Goal: Task Accomplishment & Management: Manage account settings

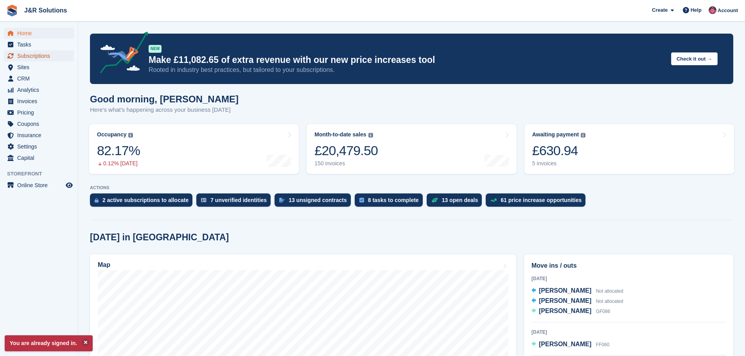
click at [46, 54] on span "Subscriptions" at bounding box center [40, 55] width 47 height 11
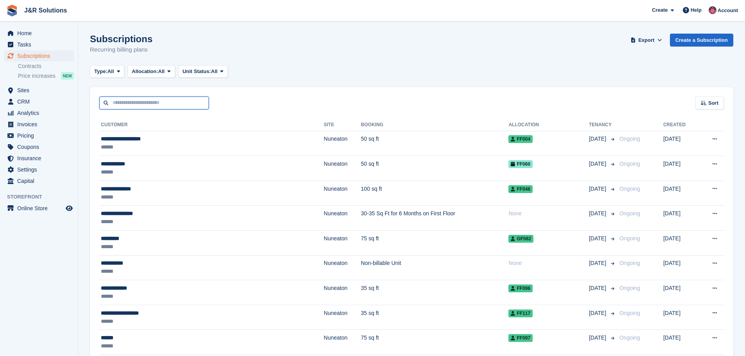
click at [173, 102] on input "text" at bounding box center [153, 103] width 109 height 13
type input "****"
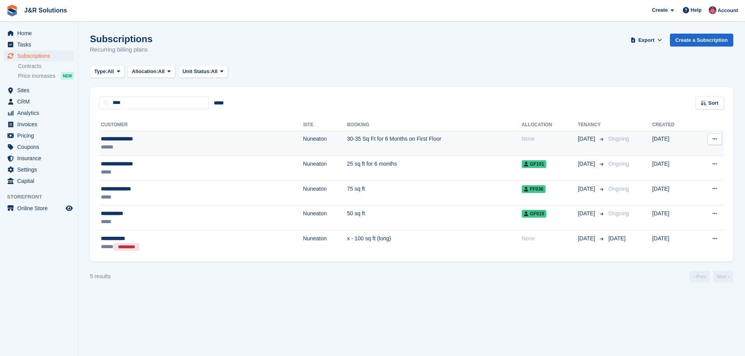
click at [347, 139] on td "30-35 Sq Ft for 6 Months on First Floor" at bounding box center [434, 143] width 175 height 25
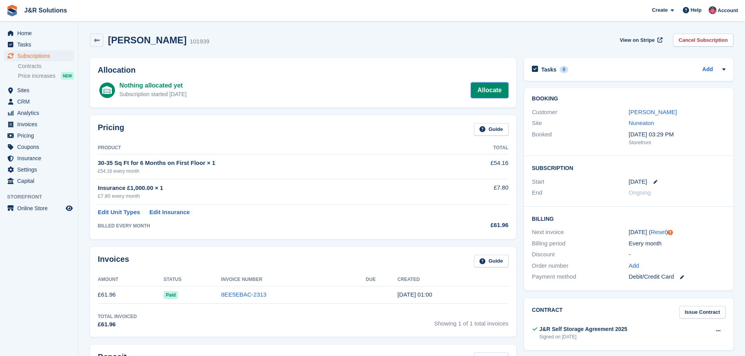
click at [489, 86] on link "Allocate" at bounding box center [490, 90] width 38 height 16
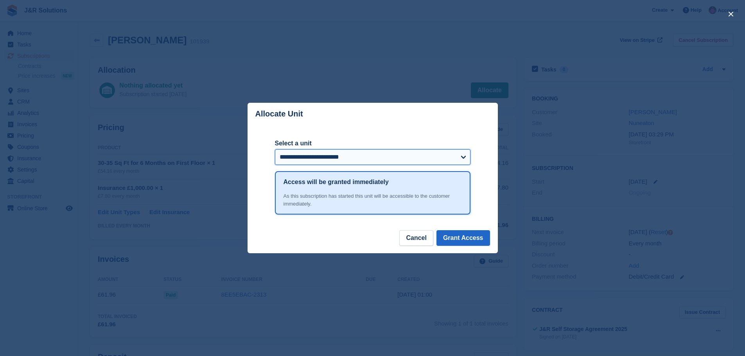
click at [459, 157] on select "**********" at bounding box center [372, 157] width 195 height 16
click at [519, 54] on div "close" at bounding box center [372, 178] width 745 height 356
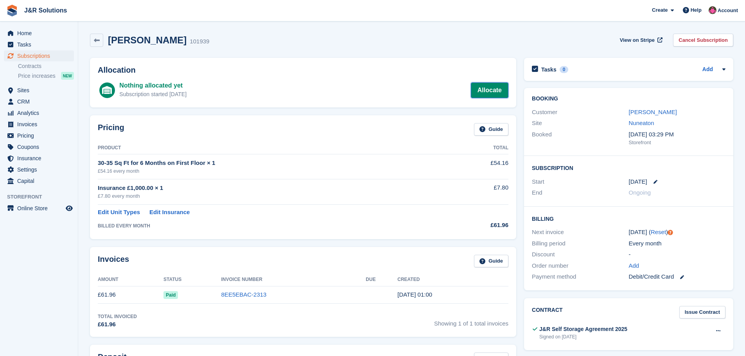
click at [483, 90] on link "Allocate" at bounding box center [490, 90] width 38 height 16
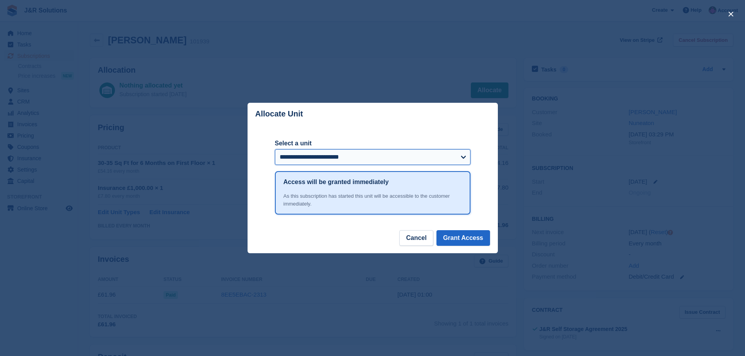
click at [461, 158] on select "**********" at bounding box center [372, 157] width 195 height 16
select select "******"
click at [275, 150] on select "**********" at bounding box center [372, 157] width 195 height 16
click at [472, 237] on button "Grant Access" at bounding box center [463, 238] width 54 height 16
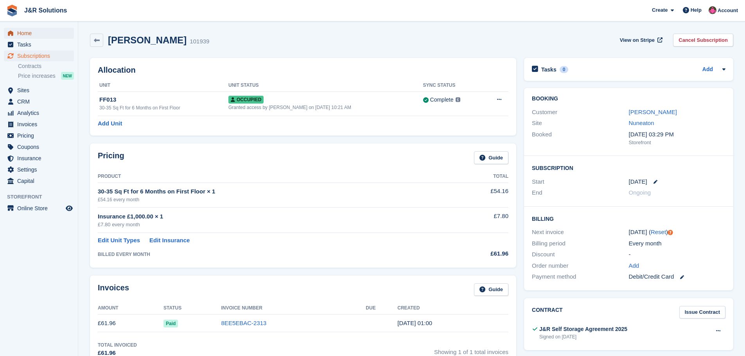
click at [22, 35] on span "Home" at bounding box center [40, 33] width 47 height 11
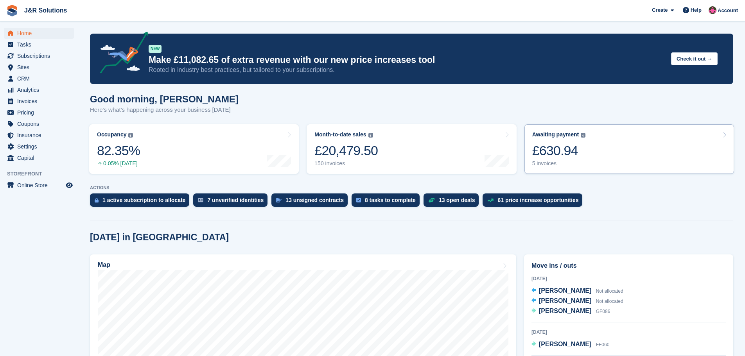
click at [549, 164] on div "5 invoices" at bounding box center [559, 163] width 54 height 7
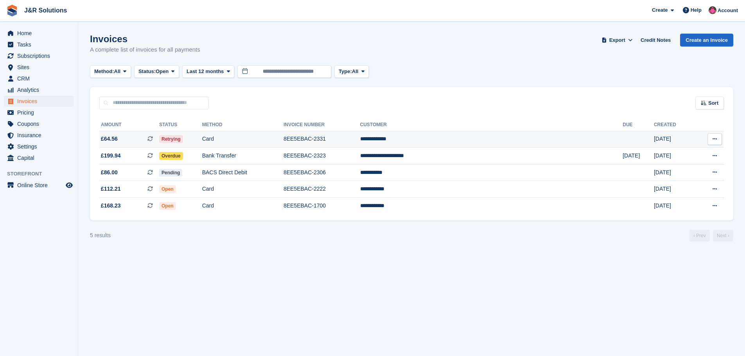
click at [283, 135] on td "Card" at bounding box center [242, 139] width 81 height 17
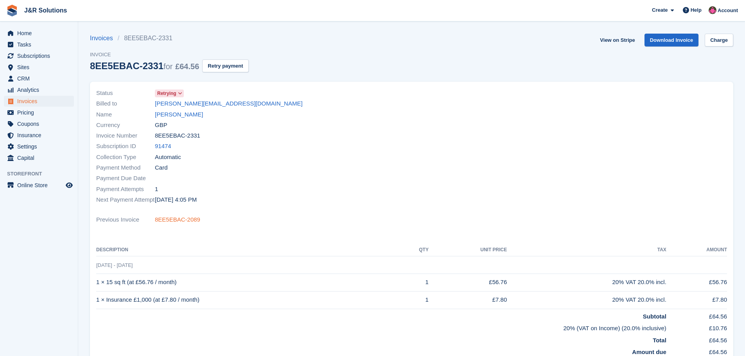
click at [180, 221] on link "8EE5EBAC-2089" at bounding box center [177, 219] width 45 height 9
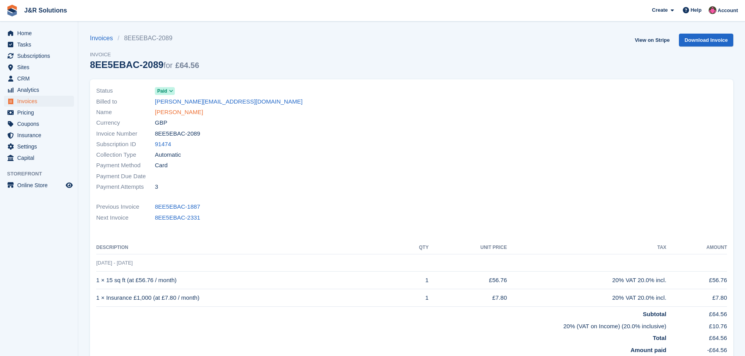
drag, startPoint x: 169, startPoint y: 111, endPoint x: 175, endPoint y: 111, distance: 5.5
click at [169, 111] on link "Damien Bourne" at bounding box center [179, 112] width 48 height 9
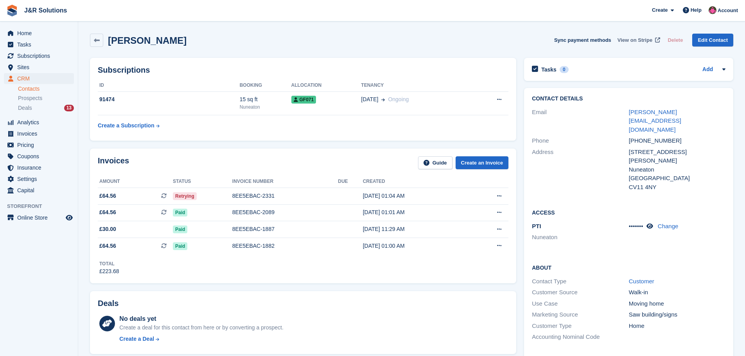
click at [631, 37] on span "View on Stripe" at bounding box center [634, 40] width 35 height 8
click at [260, 193] on div "8EE5EBAC-2331" at bounding box center [285, 196] width 106 height 8
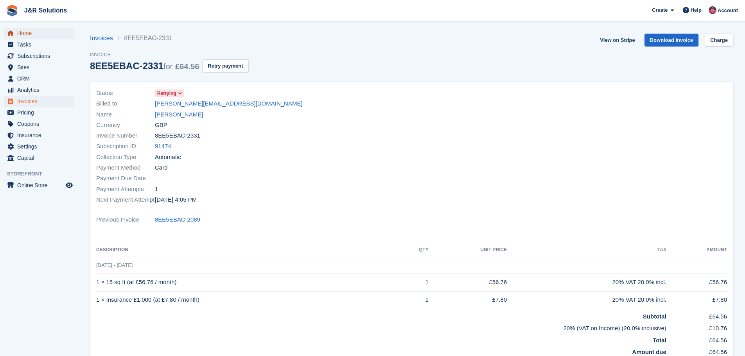
click at [32, 33] on span "Home" at bounding box center [40, 33] width 47 height 11
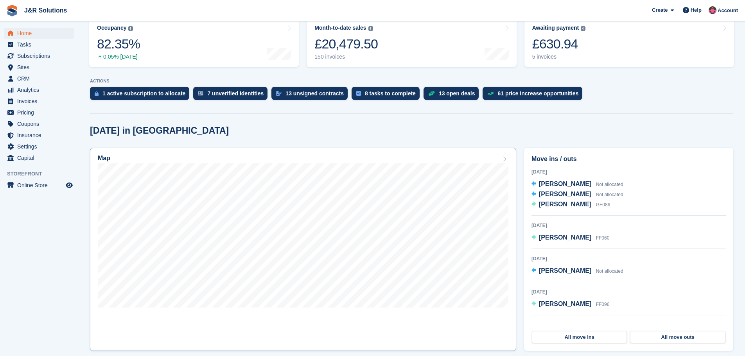
scroll to position [117, 0]
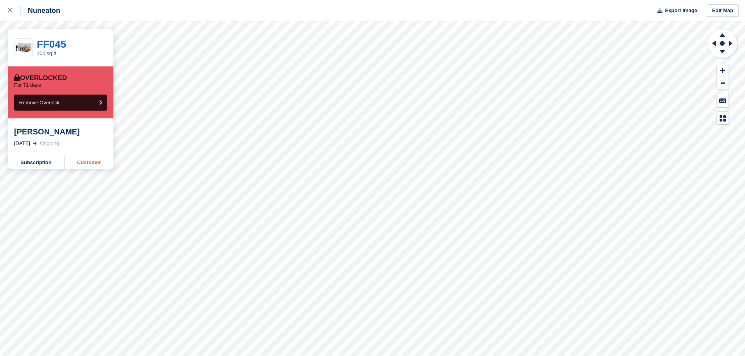
click at [78, 161] on link "Customer" at bounding box center [89, 162] width 49 height 13
click at [357, 14] on div "Nuneaton Export Image Edit Map" at bounding box center [372, 10] width 745 height 21
click at [80, 161] on link "Customer" at bounding box center [89, 162] width 49 height 13
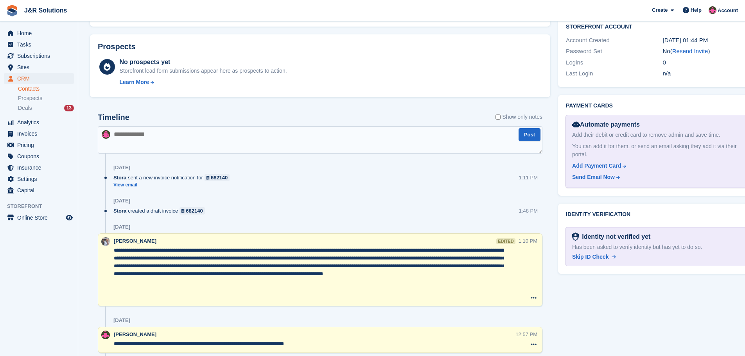
scroll to position [430, 0]
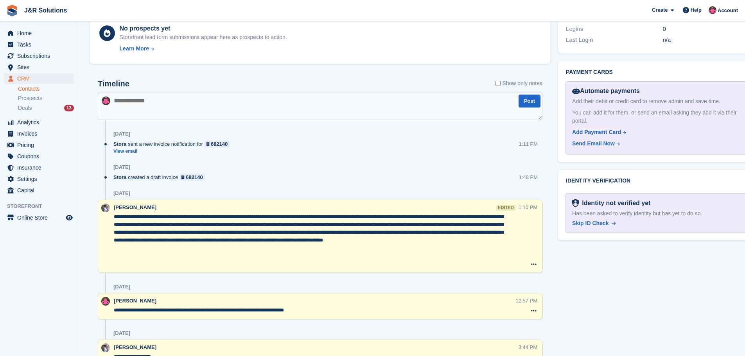
click at [495, 82] on label "Show only notes" at bounding box center [518, 83] width 47 height 8
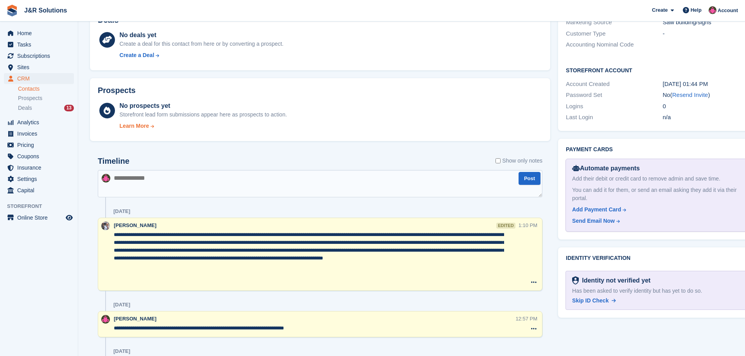
scroll to position [352, 0]
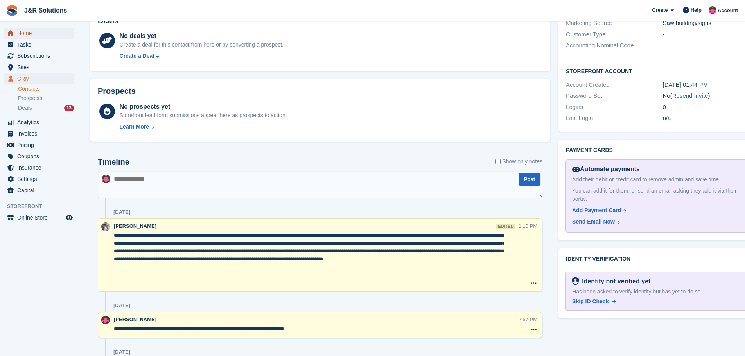
click at [19, 33] on span "Home" at bounding box center [40, 33] width 47 height 11
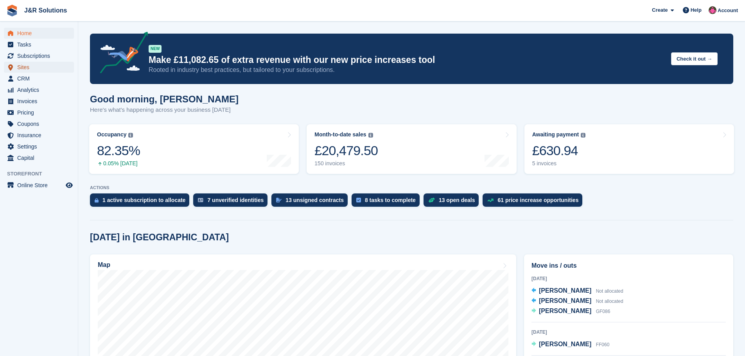
click at [17, 68] on span "Sites" at bounding box center [40, 67] width 47 height 11
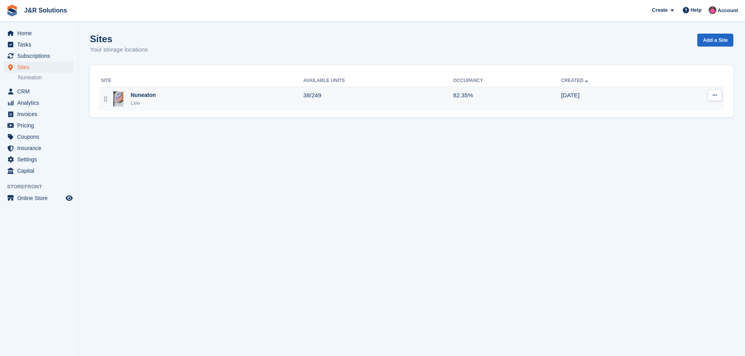
click at [134, 92] on div "Nuneaton" at bounding box center [143, 95] width 25 height 8
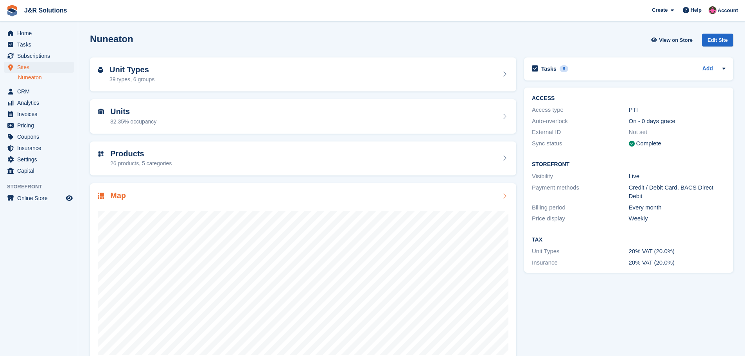
click at [116, 194] on h2 "Map" at bounding box center [118, 195] width 16 height 9
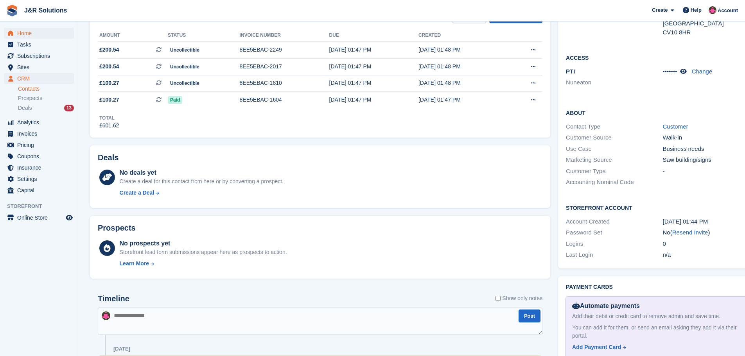
scroll to position [117, 0]
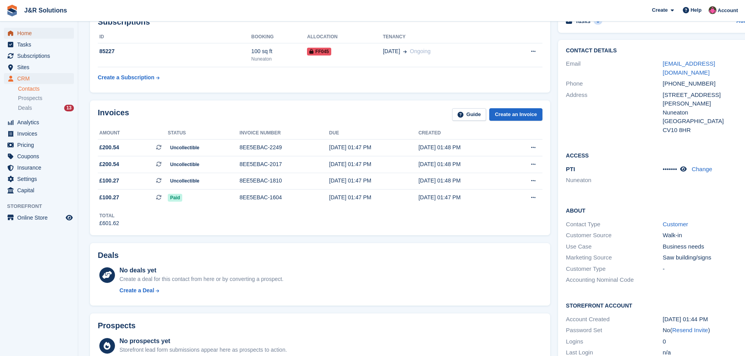
click at [35, 32] on span "Home" at bounding box center [40, 33] width 47 height 11
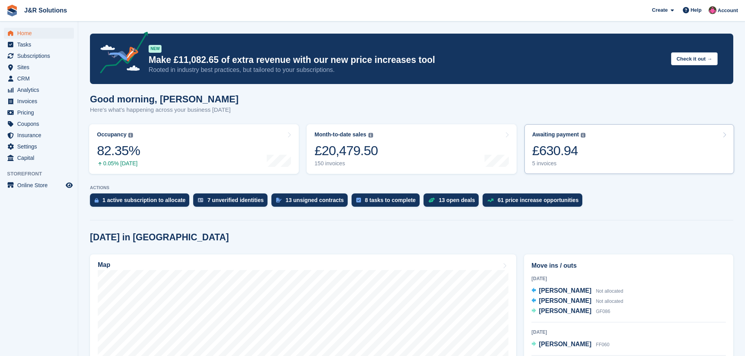
click at [546, 163] on div "5 invoices" at bounding box center [559, 163] width 54 height 7
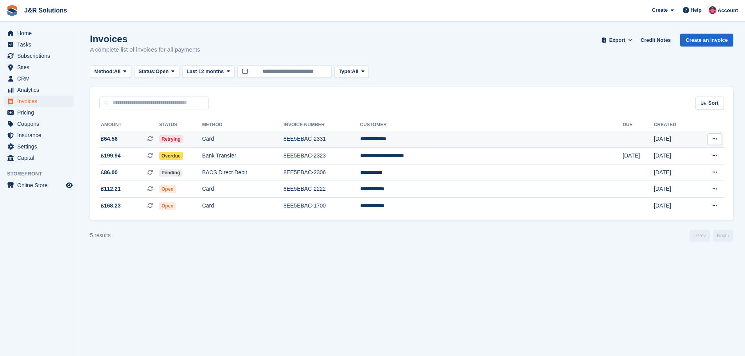
click at [283, 142] on td "Card" at bounding box center [242, 139] width 81 height 17
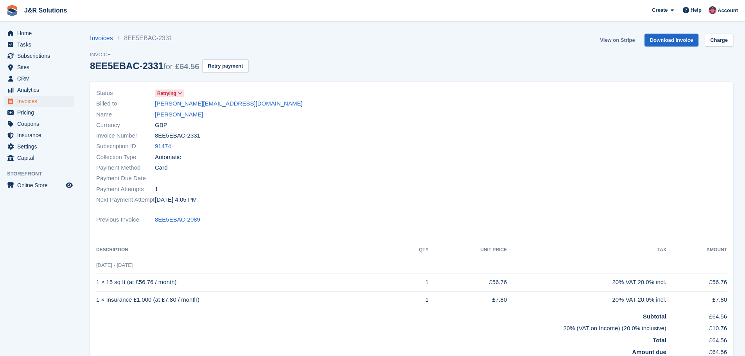
click at [615, 40] on link "View on Stripe" at bounding box center [617, 40] width 41 height 13
click at [632, 40] on link "View on Stripe" at bounding box center [617, 40] width 41 height 13
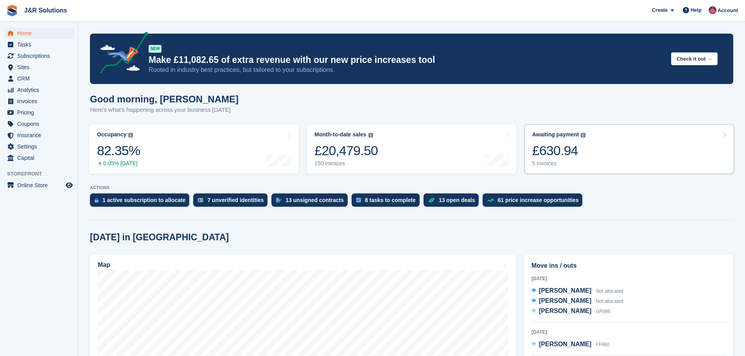
click at [553, 163] on div "5 invoices" at bounding box center [559, 163] width 54 height 7
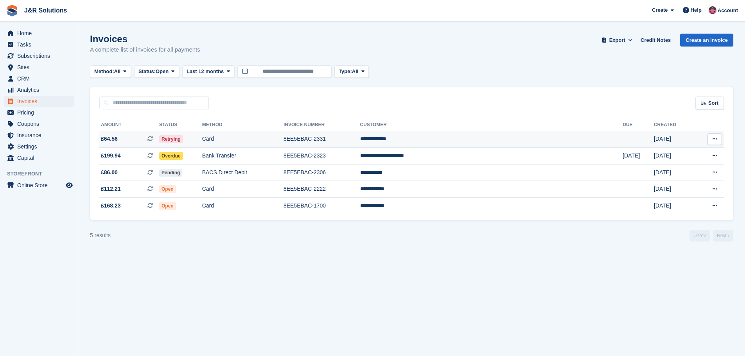
click at [280, 137] on td "Card" at bounding box center [242, 139] width 81 height 17
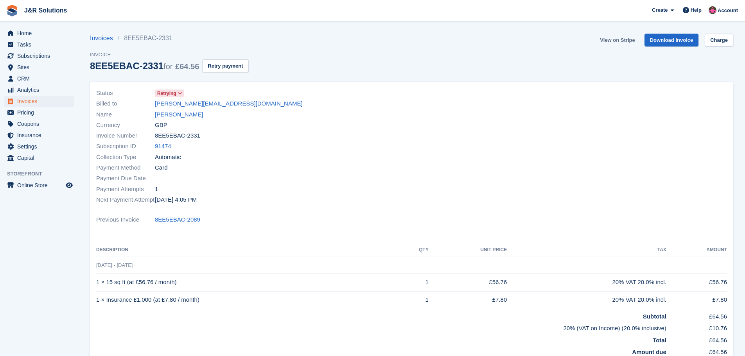
click at [616, 39] on link "View on Stripe" at bounding box center [617, 40] width 41 height 13
click at [29, 31] on span "Home" at bounding box center [40, 33] width 47 height 11
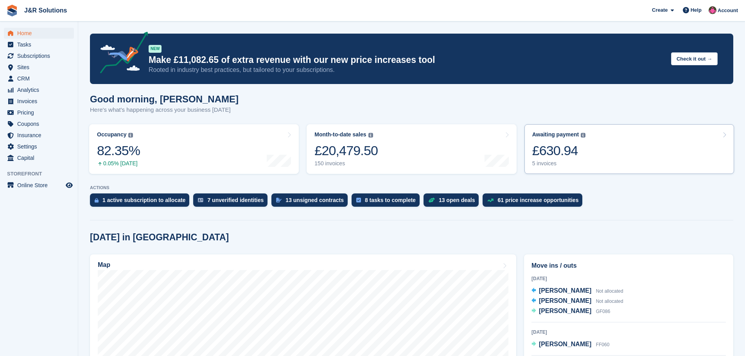
click at [557, 160] on div "Awaiting payment The total outstanding balance on all open invoices. £630.94 5 …" at bounding box center [559, 149] width 54 height 36
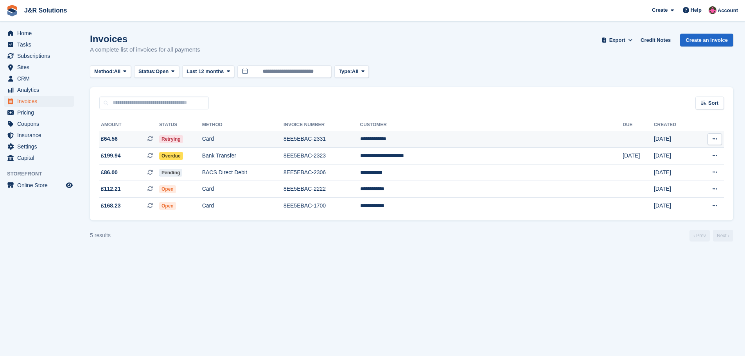
click at [360, 142] on td "8EE5EBAC-2331" at bounding box center [321, 139] width 77 height 17
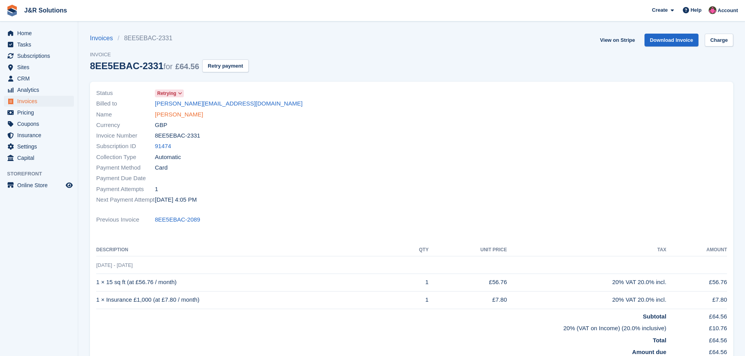
click at [187, 112] on link "Damien Bourne" at bounding box center [179, 114] width 48 height 9
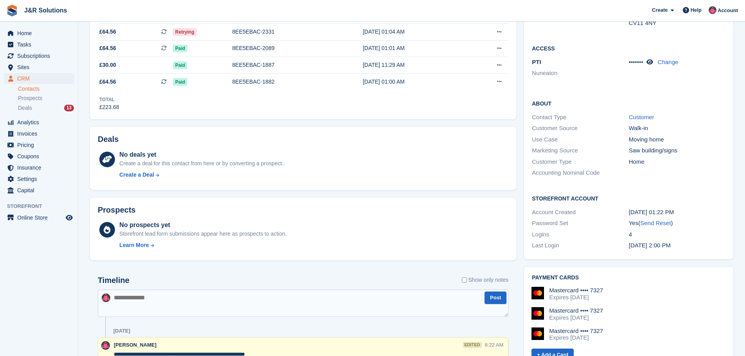
scroll to position [235, 0]
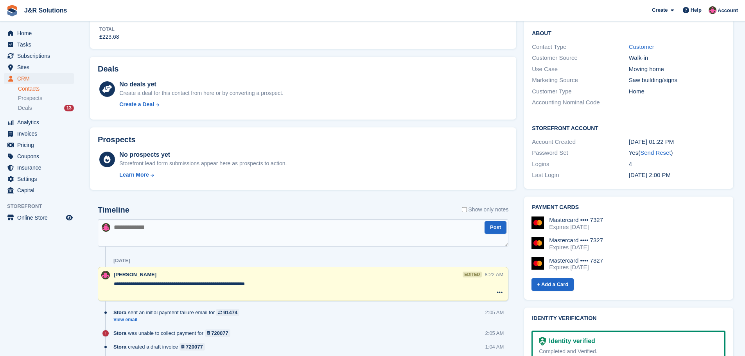
click at [178, 231] on textarea at bounding box center [303, 232] width 410 height 27
type textarea "**********"
click at [499, 227] on button "Post" at bounding box center [495, 227] width 22 height 13
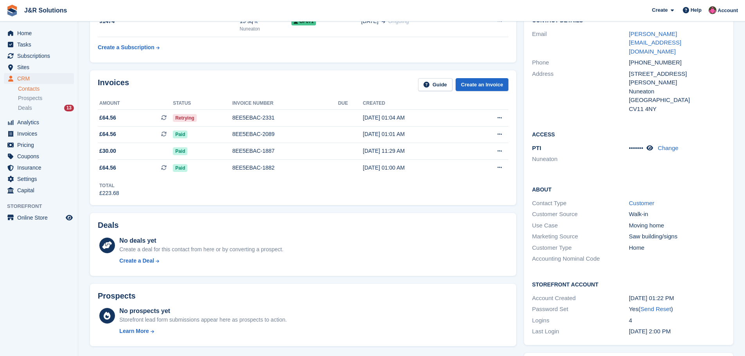
scroll to position [0, 0]
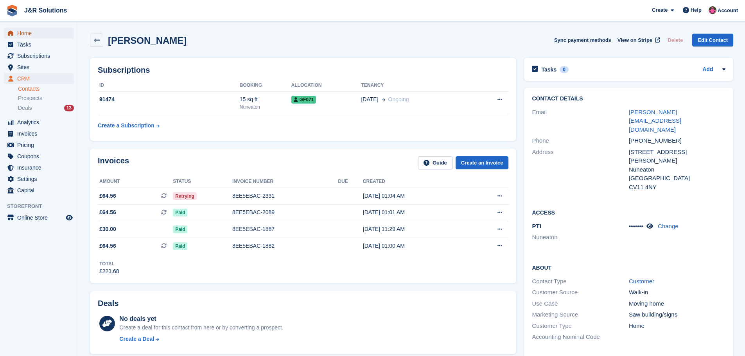
click at [32, 34] on span "Home" at bounding box center [40, 33] width 47 height 11
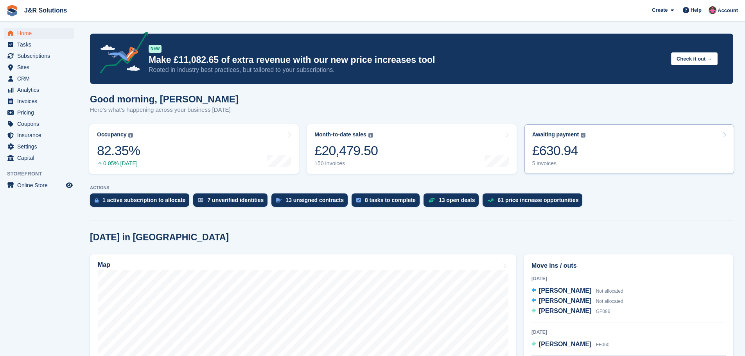
click at [544, 162] on div "5 invoices" at bounding box center [559, 163] width 54 height 7
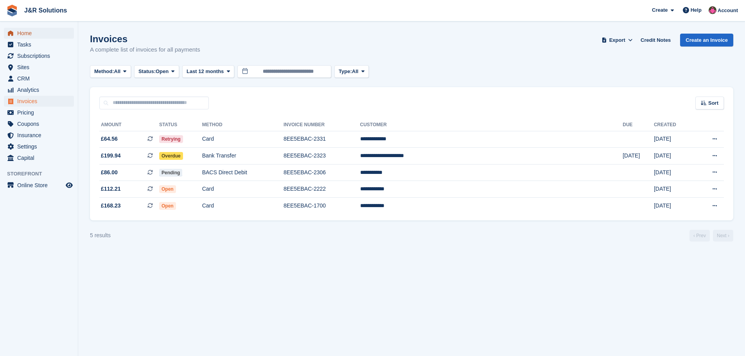
click at [30, 32] on span "Home" at bounding box center [40, 33] width 47 height 11
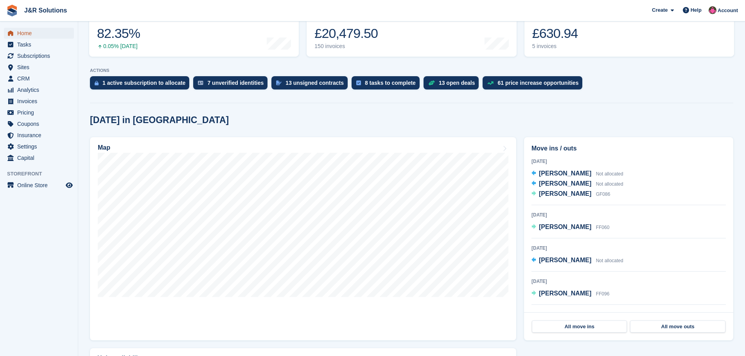
click at [15, 32] on link "Home" at bounding box center [39, 33] width 70 height 11
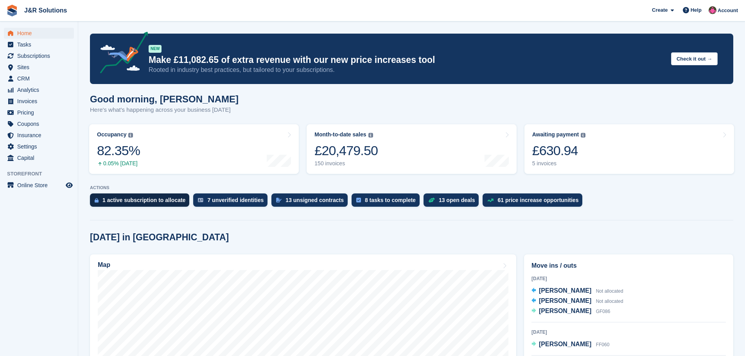
click at [142, 199] on div "1 active subscription to allocate" at bounding box center [143, 200] width 83 height 6
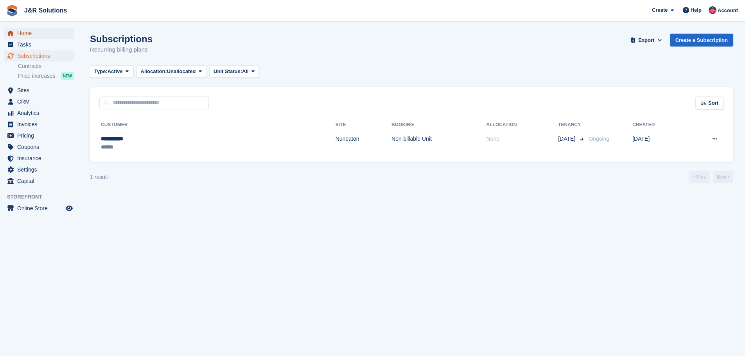
click at [29, 31] on span "Home" at bounding box center [40, 33] width 47 height 11
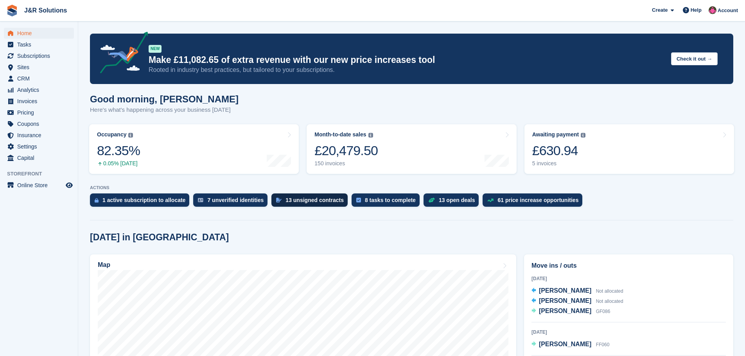
click at [320, 196] on div "13 unsigned contracts" at bounding box center [309, 200] width 76 height 13
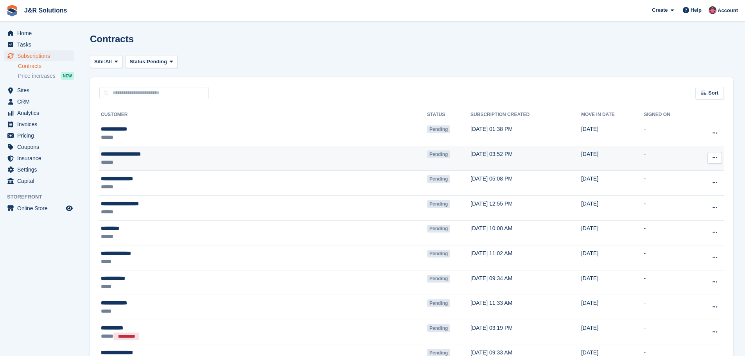
click at [712, 158] on icon at bounding box center [714, 157] width 4 height 5
click at [675, 195] on p "Void contract" at bounding box center [684, 193] width 68 height 10
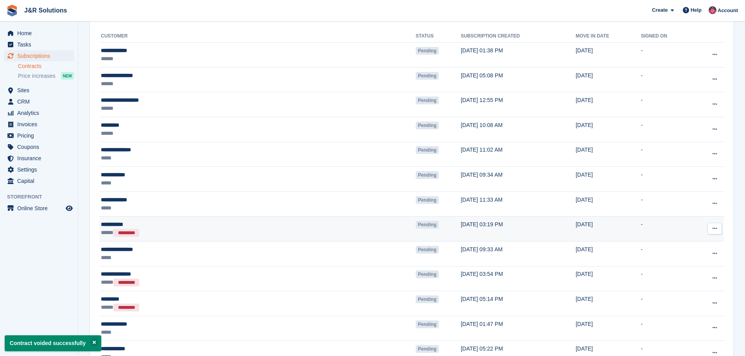
scroll to position [117, 0]
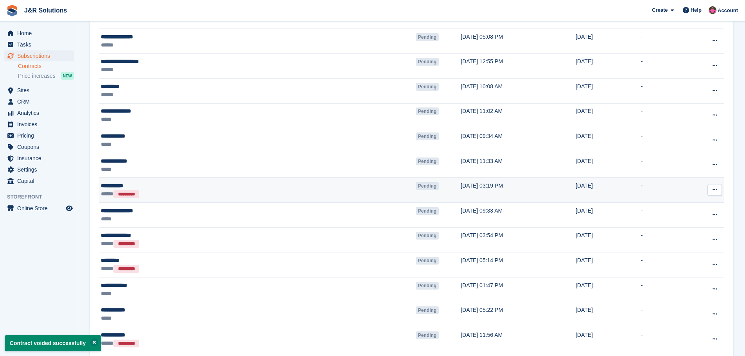
click at [713, 190] on icon at bounding box center [714, 189] width 4 height 5
click at [677, 225] on p "Void contract" at bounding box center [684, 225] width 68 height 10
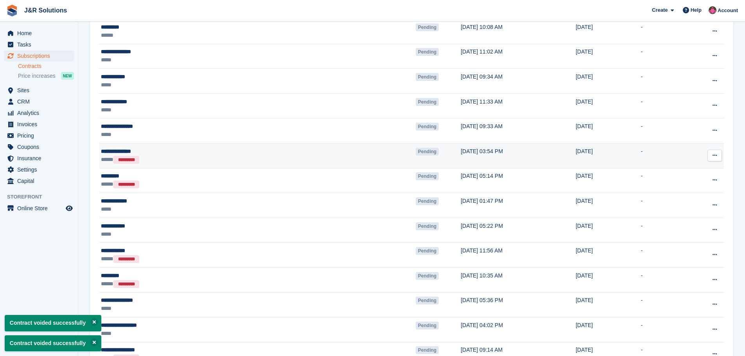
scroll to position [195, 0]
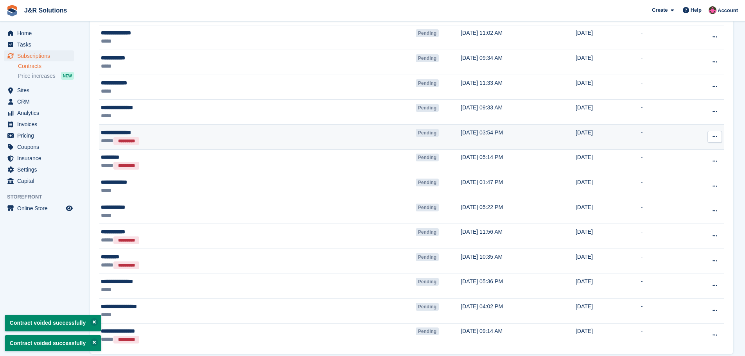
click at [714, 137] on icon at bounding box center [714, 136] width 4 height 5
click at [681, 174] on p "Void contract" at bounding box center [684, 172] width 68 height 10
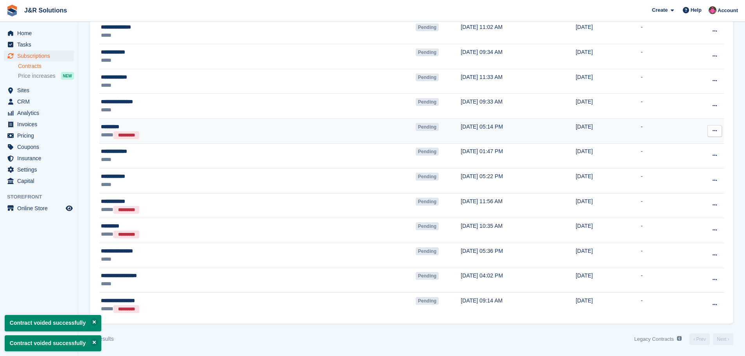
scroll to position [203, 0]
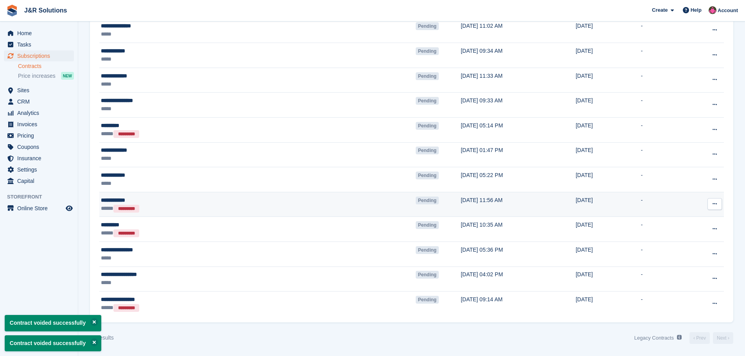
click at [711, 203] on button at bounding box center [714, 204] width 14 height 12
click at [665, 240] on p "Void contract" at bounding box center [684, 240] width 68 height 10
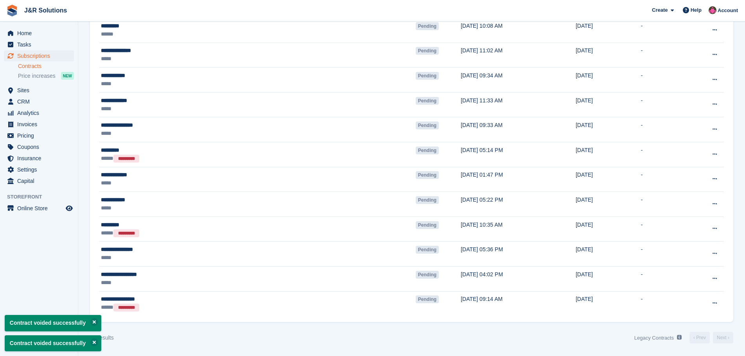
scroll to position [178, 0]
click at [715, 227] on icon at bounding box center [714, 228] width 4 height 5
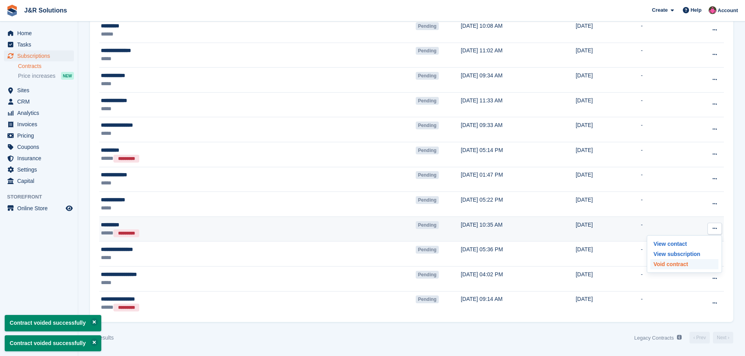
click at [673, 264] on p "Void contract" at bounding box center [684, 264] width 68 height 10
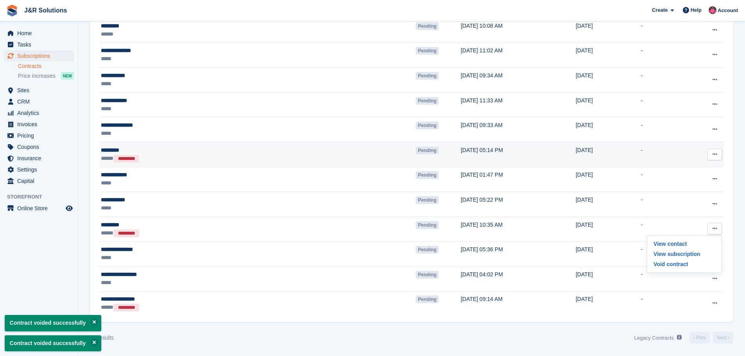
scroll to position [153, 0]
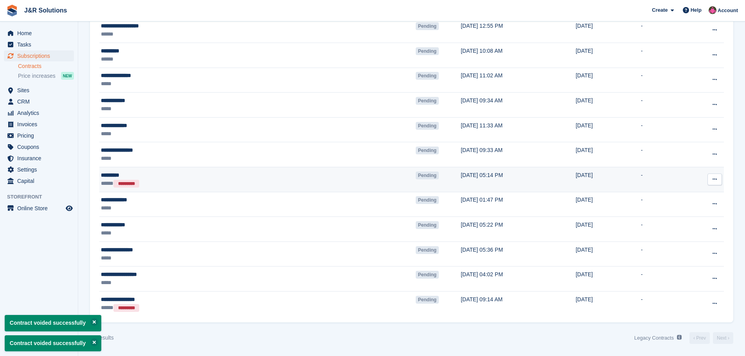
click at [719, 179] on button at bounding box center [714, 180] width 14 height 12
click at [671, 214] on p "Void contract" at bounding box center [684, 215] width 68 height 10
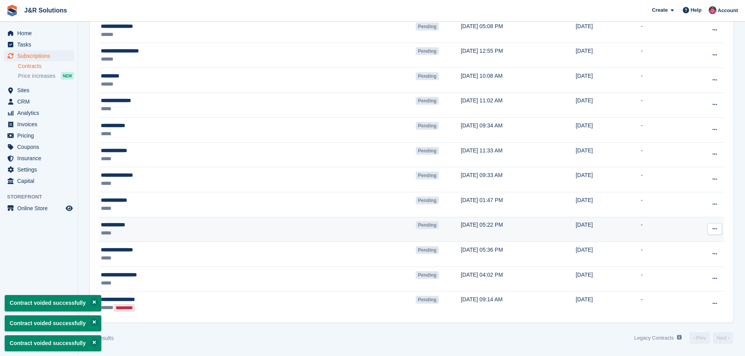
scroll to position [128, 0]
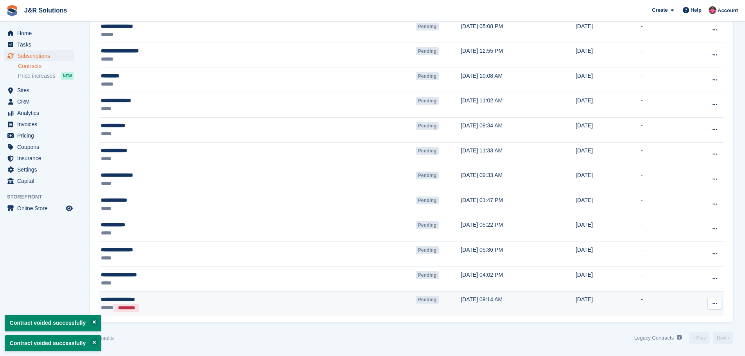
click at [714, 303] on icon at bounding box center [714, 303] width 4 height 5
click at [676, 342] on p "Void contract" at bounding box center [684, 339] width 68 height 10
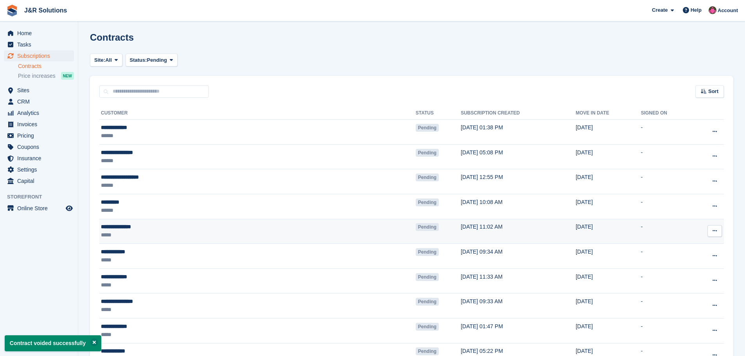
scroll to position [0, 0]
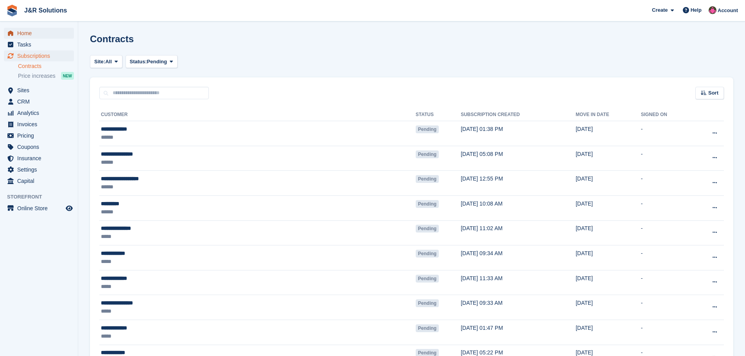
click at [20, 30] on span "Home" at bounding box center [40, 33] width 47 height 11
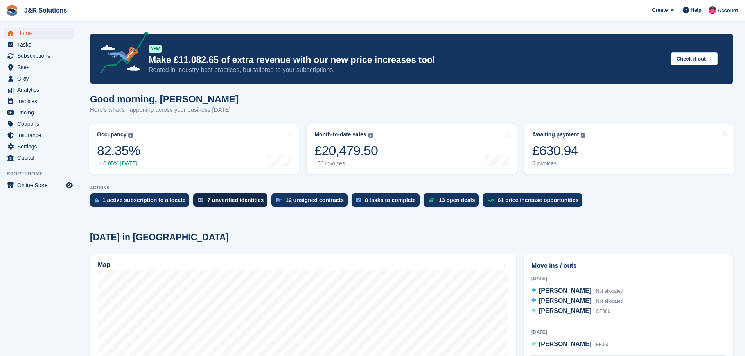
click at [235, 201] on div "7 unverified identities" at bounding box center [235, 200] width 56 height 6
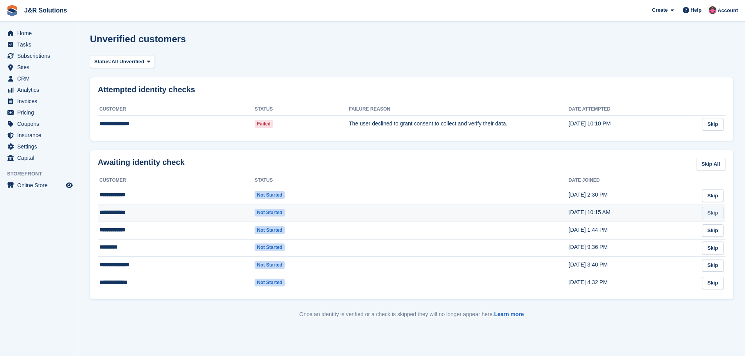
click at [711, 210] on link "Skip" at bounding box center [713, 213] width 22 height 13
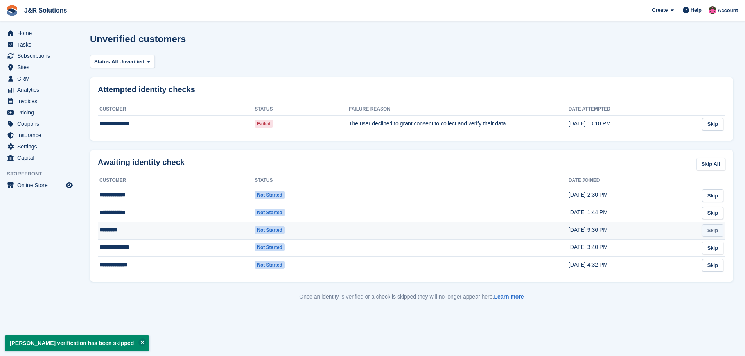
click at [711, 229] on link "Skip" at bounding box center [713, 230] width 22 height 13
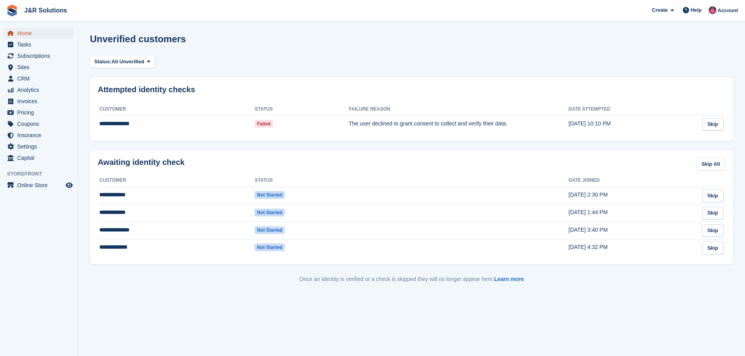
click at [16, 31] on link "Home" at bounding box center [39, 33] width 70 height 11
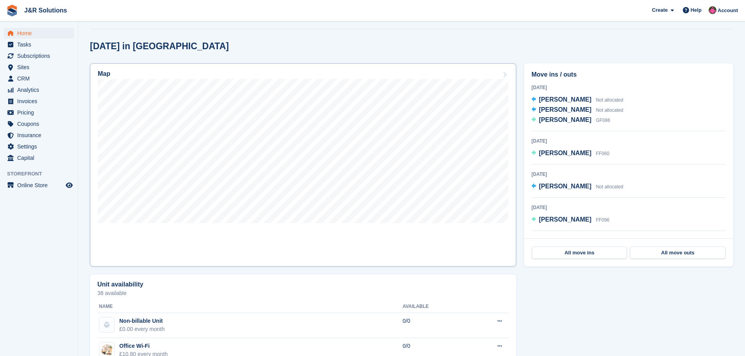
scroll to position [195, 0]
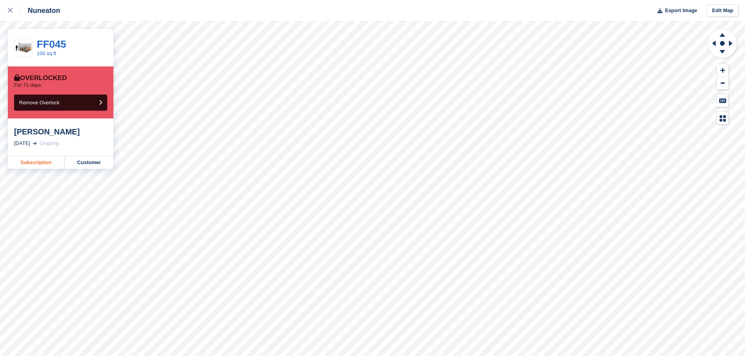
click at [36, 163] on link "Subscription" at bounding box center [36, 162] width 57 height 13
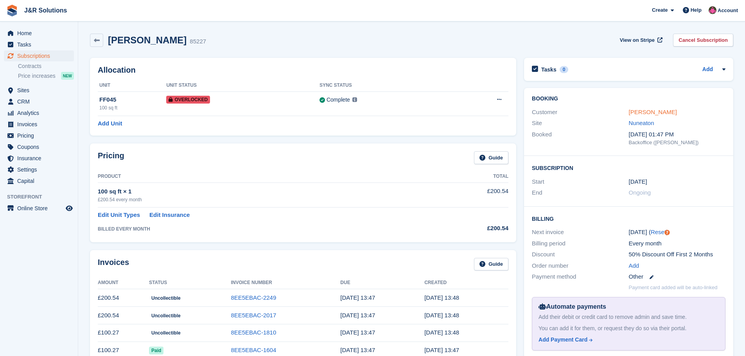
click at [642, 109] on link "Richard Trent" at bounding box center [653, 112] width 48 height 7
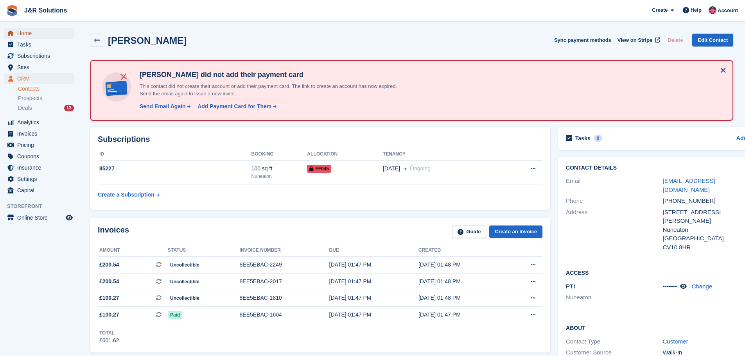
click at [22, 30] on span "Home" at bounding box center [40, 33] width 47 height 11
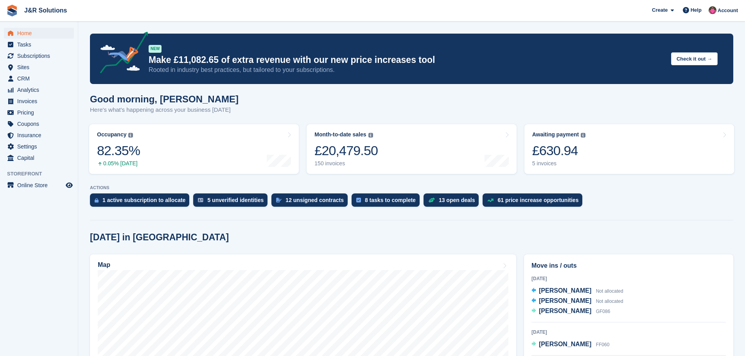
scroll to position [117, 0]
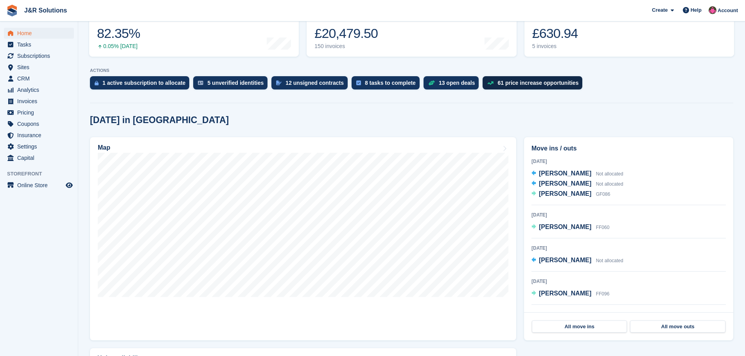
click at [509, 86] on div "61 price increase opportunities" at bounding box center [537, 83] width 81 height 6
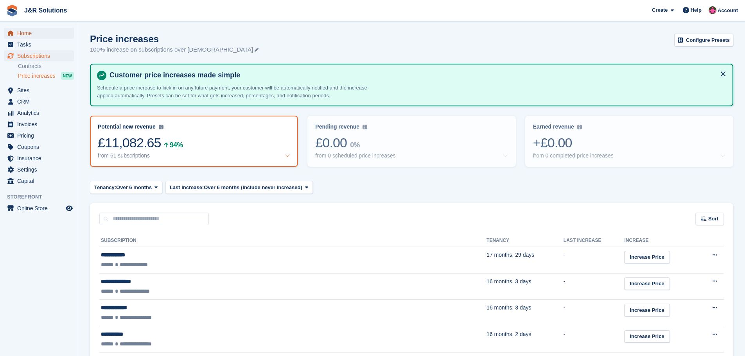
click at [25, 35] on span "Home" at bounding box center [40, 33] width 47 height 11
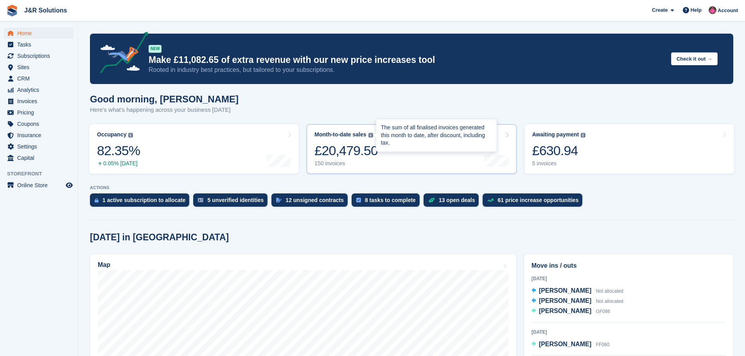
click at [369, 134] on img at bounding box center [370, 135] width 5 height 5
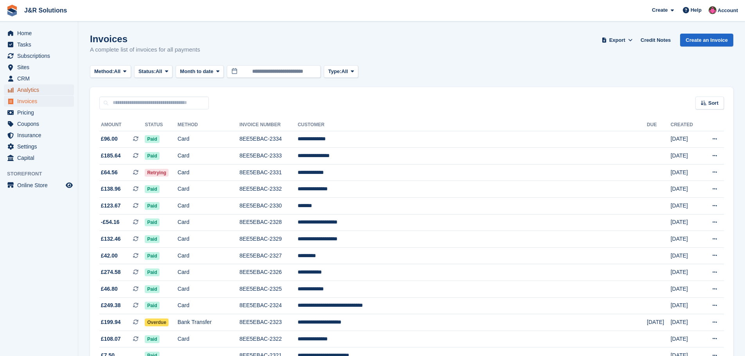
click at [27, 90] on span "Analytics" at bounding box center [40, 89] width 47 height 11
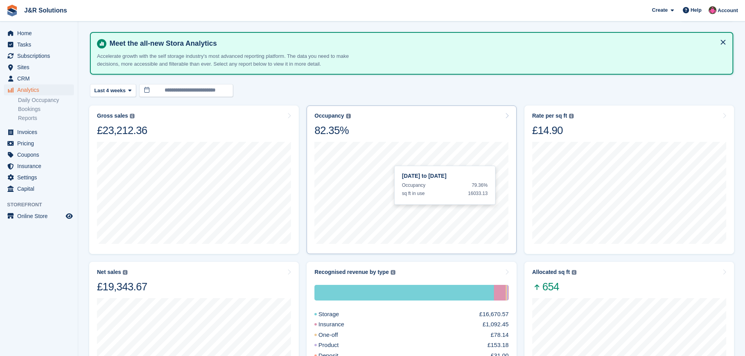
scroll to position [39, 0]
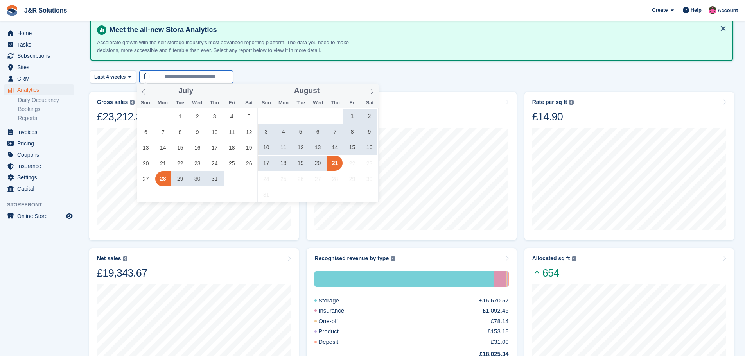
click at [218, 76] on input "**********" at bounding box center [186, 76] width 94 height 13
click at [178, 115] on span "1" at bounding box center [179, 116] width 15 height 15
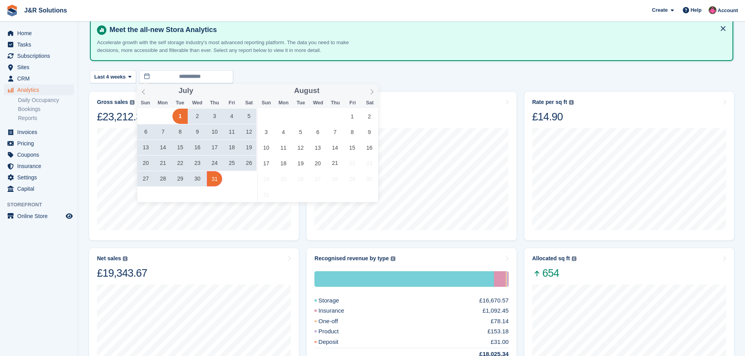
click at [216, 179] on span "31" at bounding box center [214, 178] width 15 height 15
type input "**********"
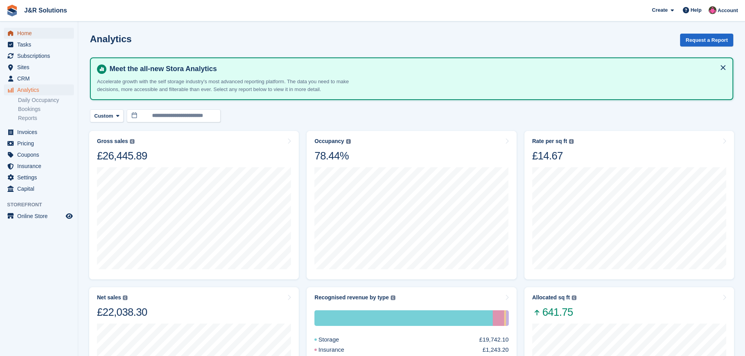
click at [29, 32] on span "Home" at bounding box center [40, 33] width 47 height 11
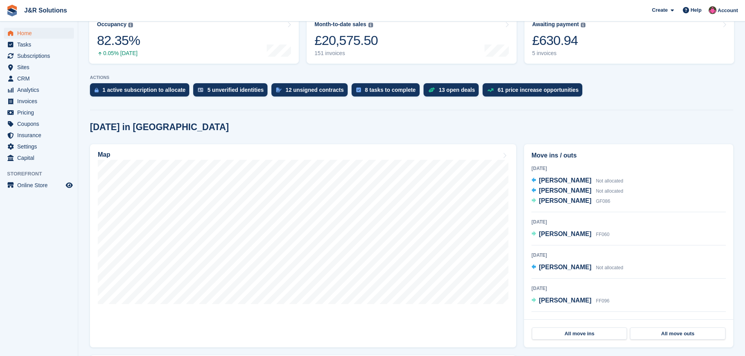
scroll to position [117, 0]
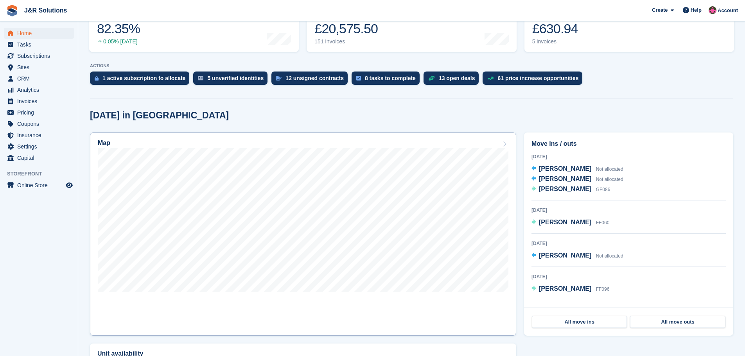
scroll to position [119, 0]
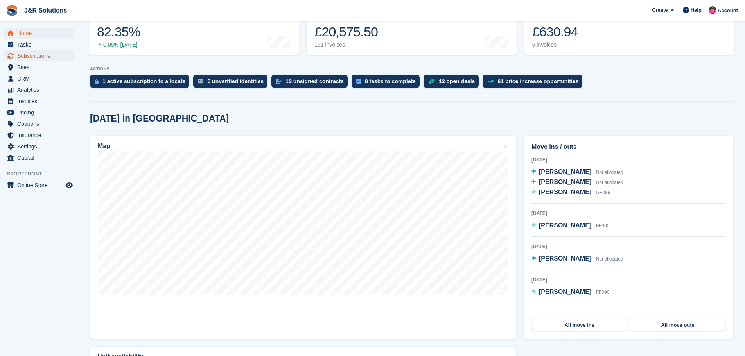
click at [35, 54] on span "Subscriptions" at bounding box center [40, 55] width 47 height 11
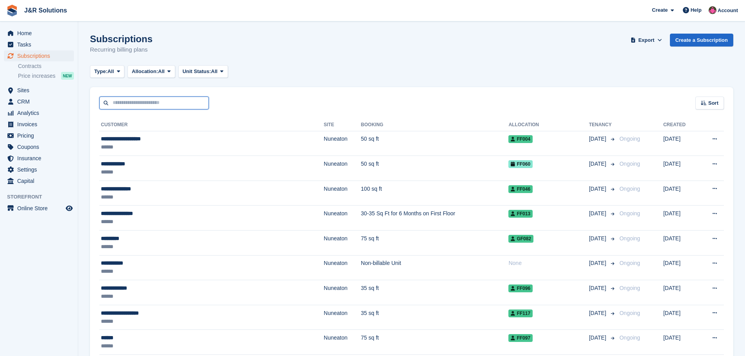
click at [188, 102] on input "text" at bounding box center [153, 103] width 109 height 13
type input "***"
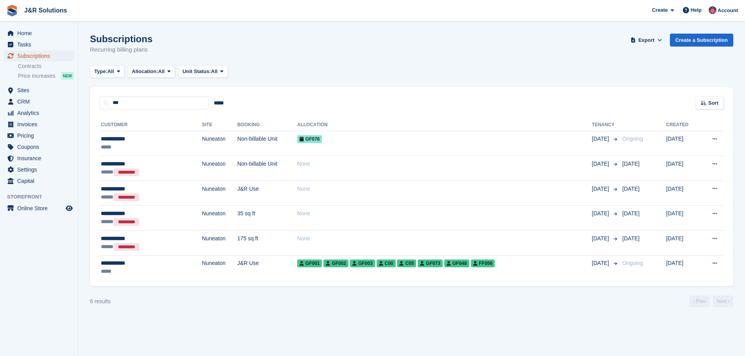
click at [29, 54] on span "Subscriptions" at bounding box center [40, 55] width 47 height 11
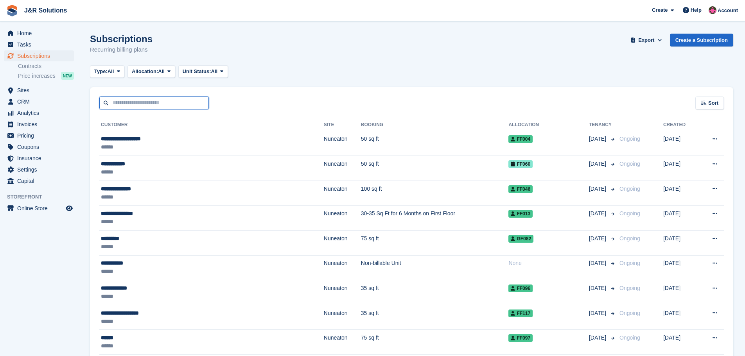
click at [152, 102] on input "text" at bounding box center [153, 103] width 109 height 13
type input "*****"
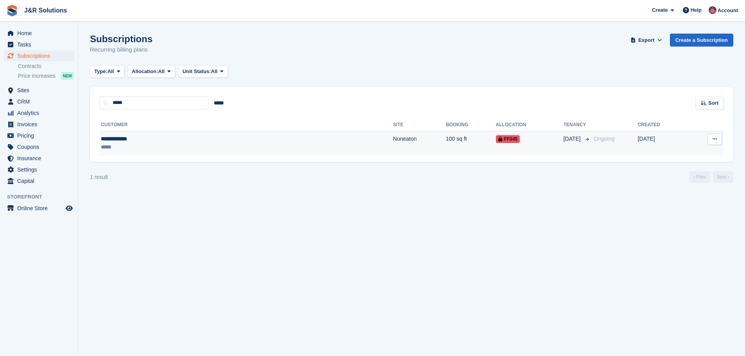
click at [393, 148] on td "Nuneaton" at bounding box center [419, 143] width 53 height 25
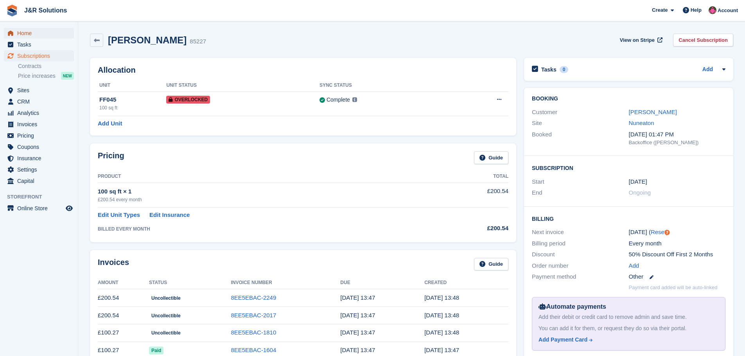
click at [38, 35] on span "Home" at bounding box center [40, 33] width 47 height 11
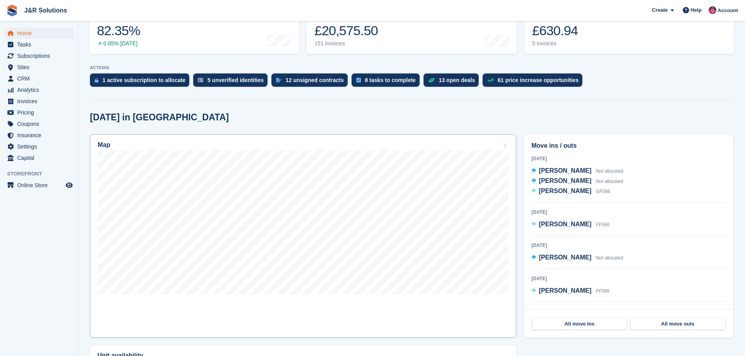
scroll to position [78, 0]
